Goal: Task Accomplishment & Management: Manage account settings

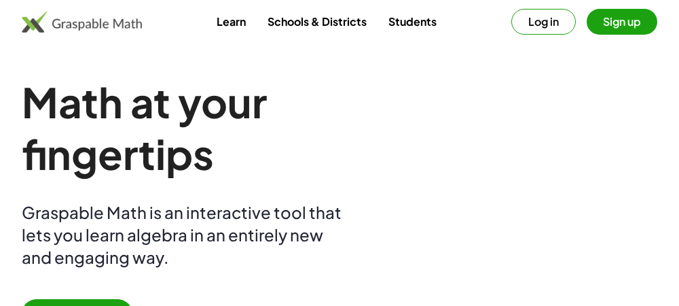
click at [546, 22] on button "Log in" at bounding box center [543, 22] width 65 height 26
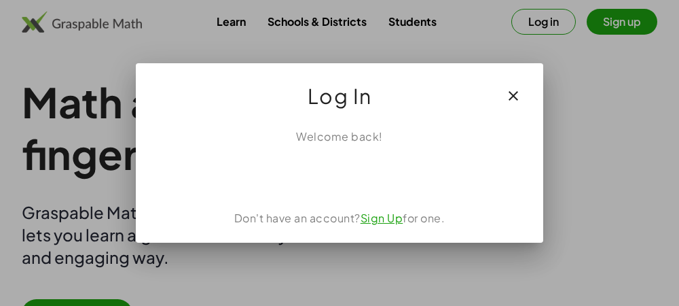
click at [516, 101] on icon "button" at bounding box center [513, 96] width 16 height 16
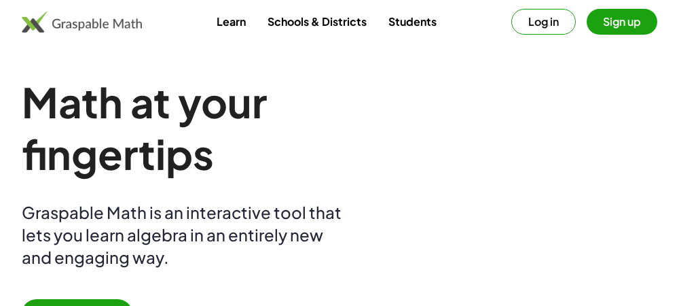
click at [636, 28] on button "Sign up" at bounding box center [622, 22] width 71 height 26
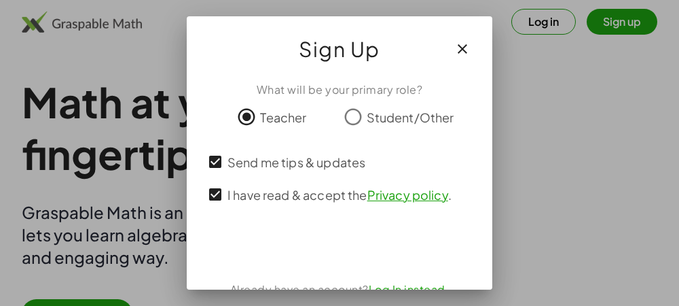
scroll to position [24, 0]
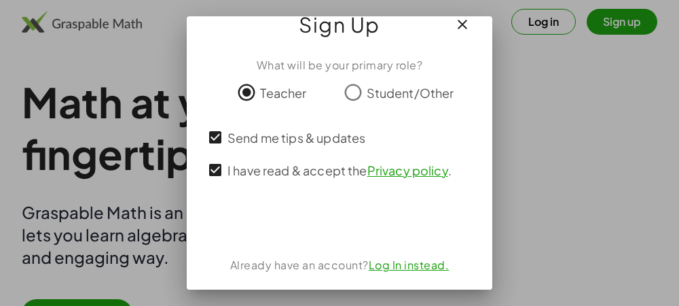
click at [462, 32] on icon "button" at bounding box center [462, 24] width 16 height 16
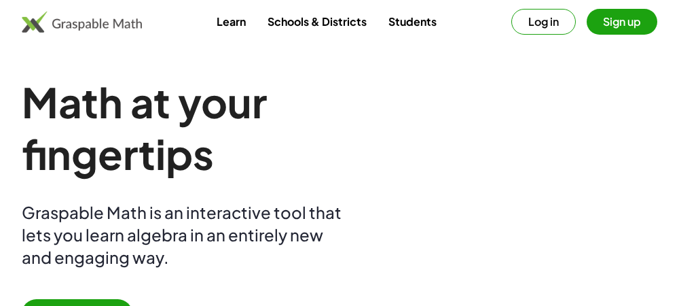
click at [545, 23] on button "Log in" at bounding box center [543, 22] width 65 height 26
